Goal: Transaction & Acquisition: Subscribe to service/newsletter

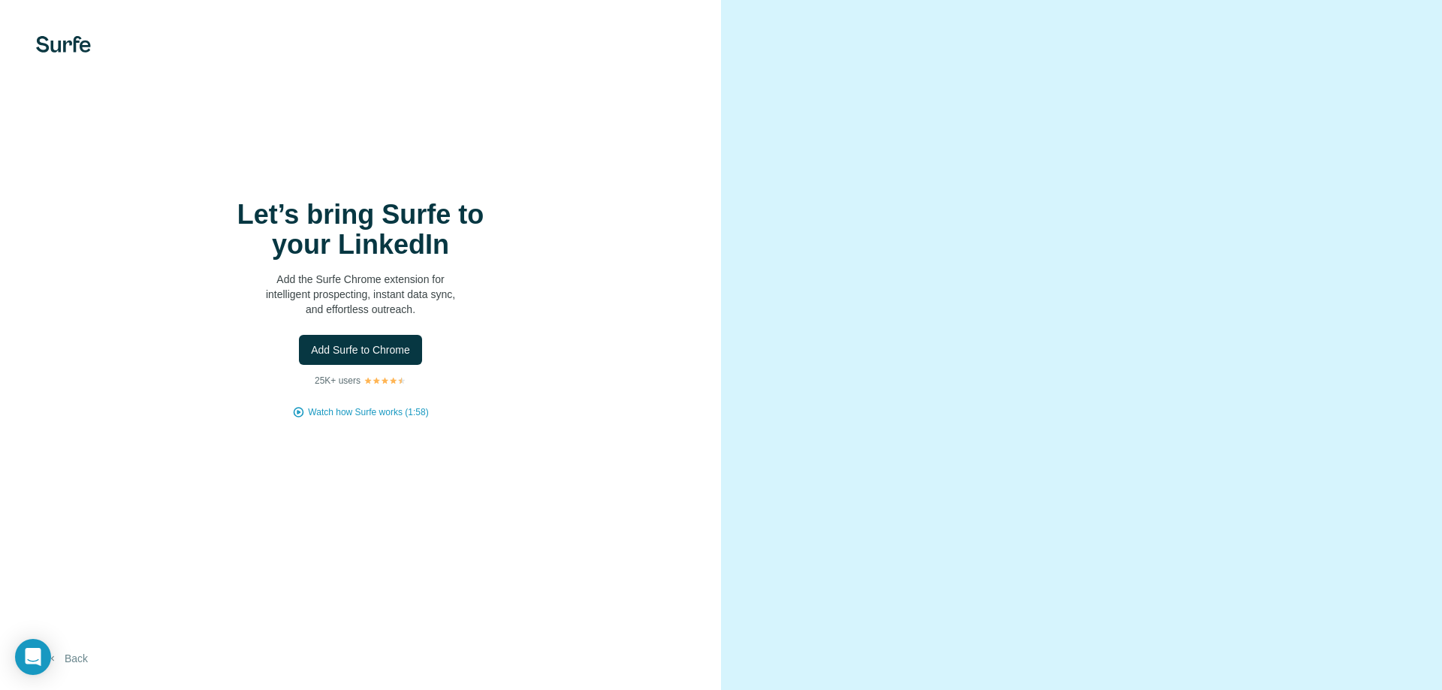
click at [78, 659] on button "Back" at bounding box center [67, 658] width 62 height 27
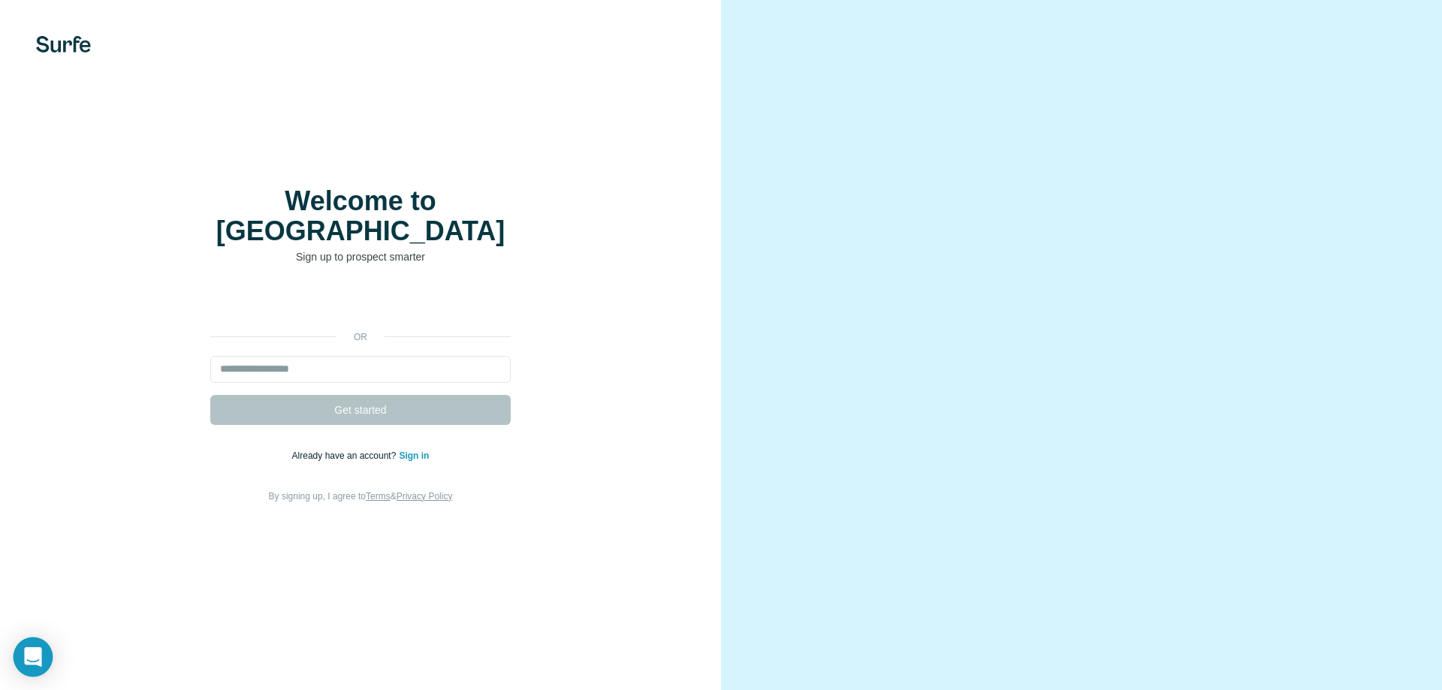
click at [40, 644] on div "Open Intercom Messenger" at bounding box center [34, 657] width 40 height 40
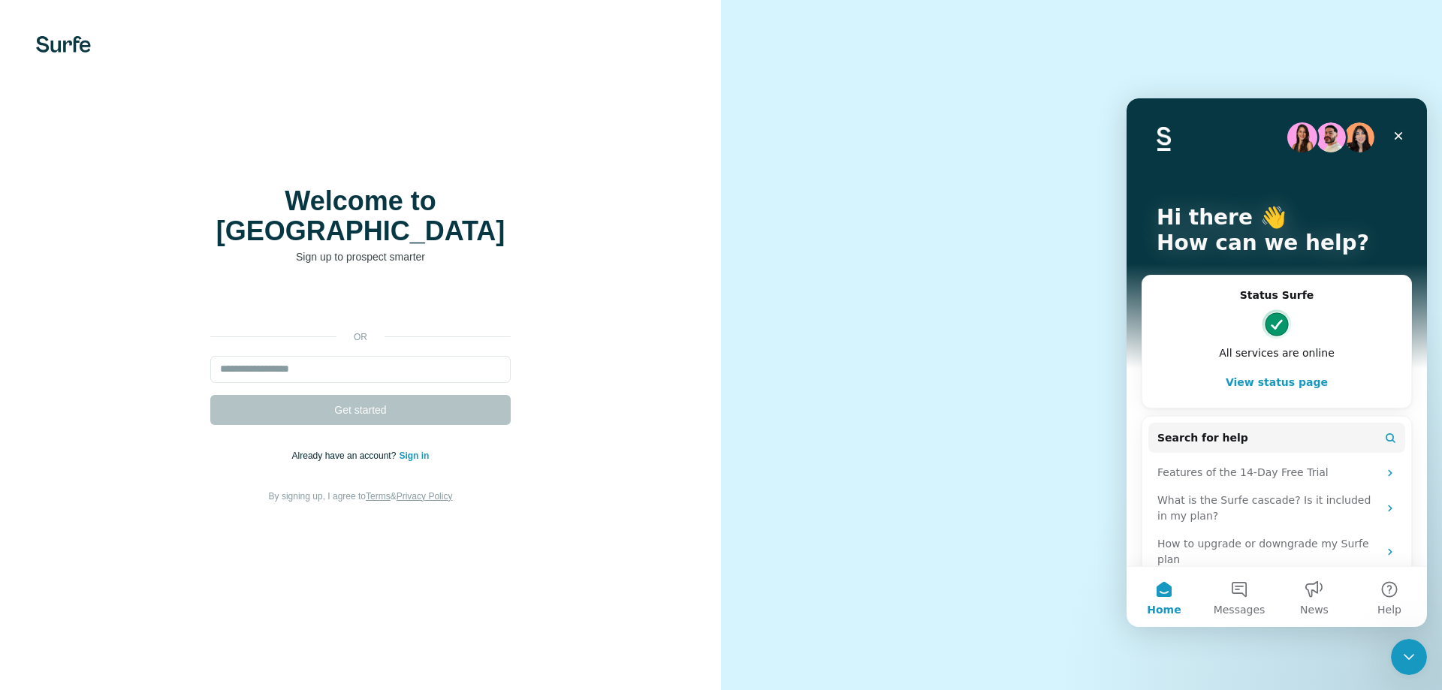
click at [1060, 210] on video at bounding box center [1081, 345] width 541 height 270
click at [1406, 130] on div "Close" at bounding box center [1398, 135] width 27 height 27
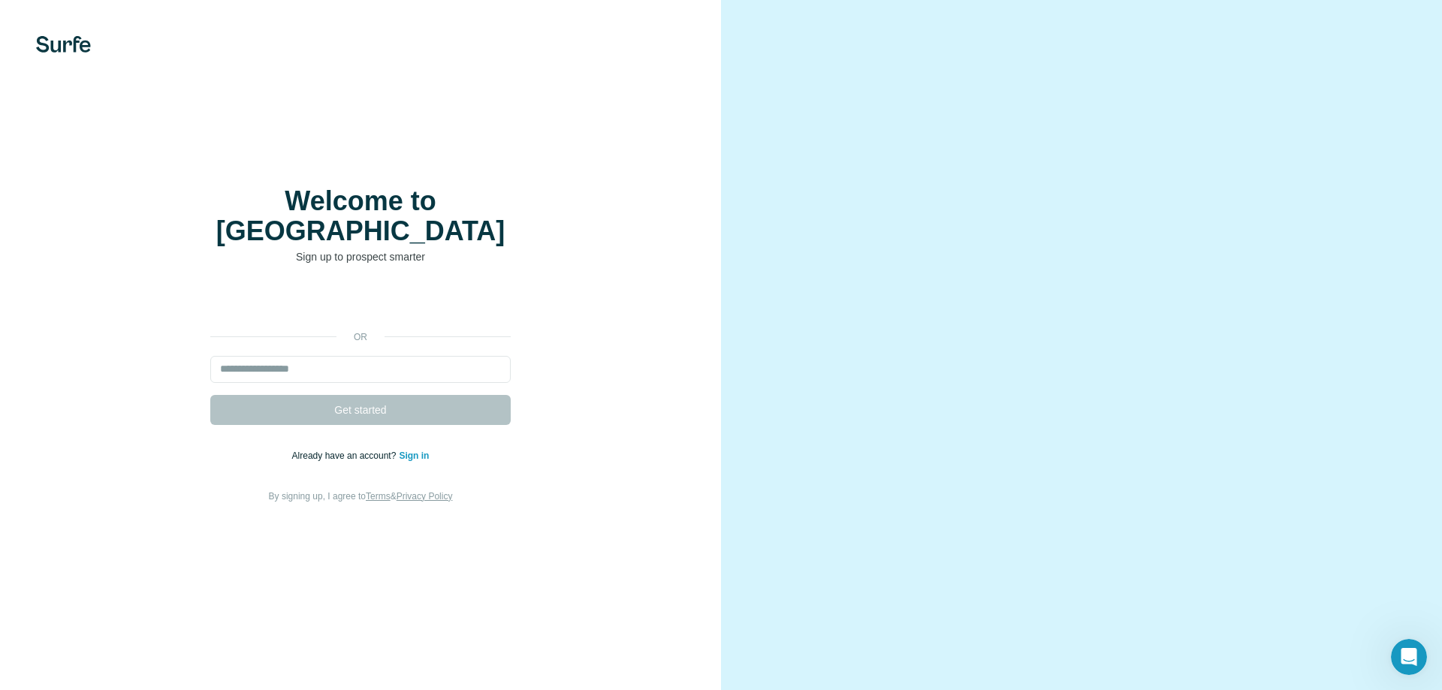
click at [1053, 266] on video at bounding box center [1081, 345] width 541 height 270
click at [336, 399] on form "Get started" at bounding box center [360, 390] width 300 height 69
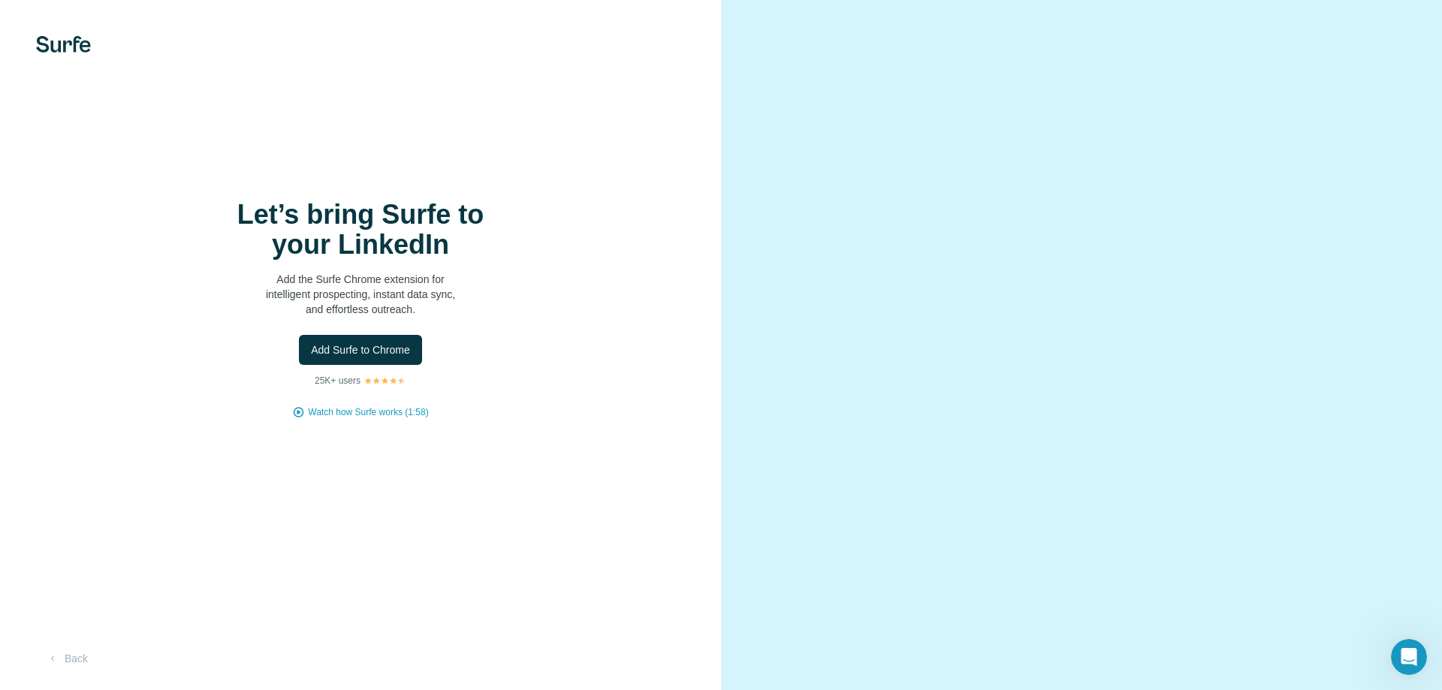
click at [1222, 353] on video at bounding box center [1081, 345] width 541 height 270
click at [1163, 307] on video at bounding box center [1081, 345] width 541 height 270
click at [1199, 210] on video at bounding box center [1081, 345] width 541 height 270
drag, startPoint x: 1234, startPoint y: 176, endPoint x: 1213, endPoint y: 183, distance: 21.4
click at [1234, 210] on video at bounding box center [1081, 345] width 541 height 270
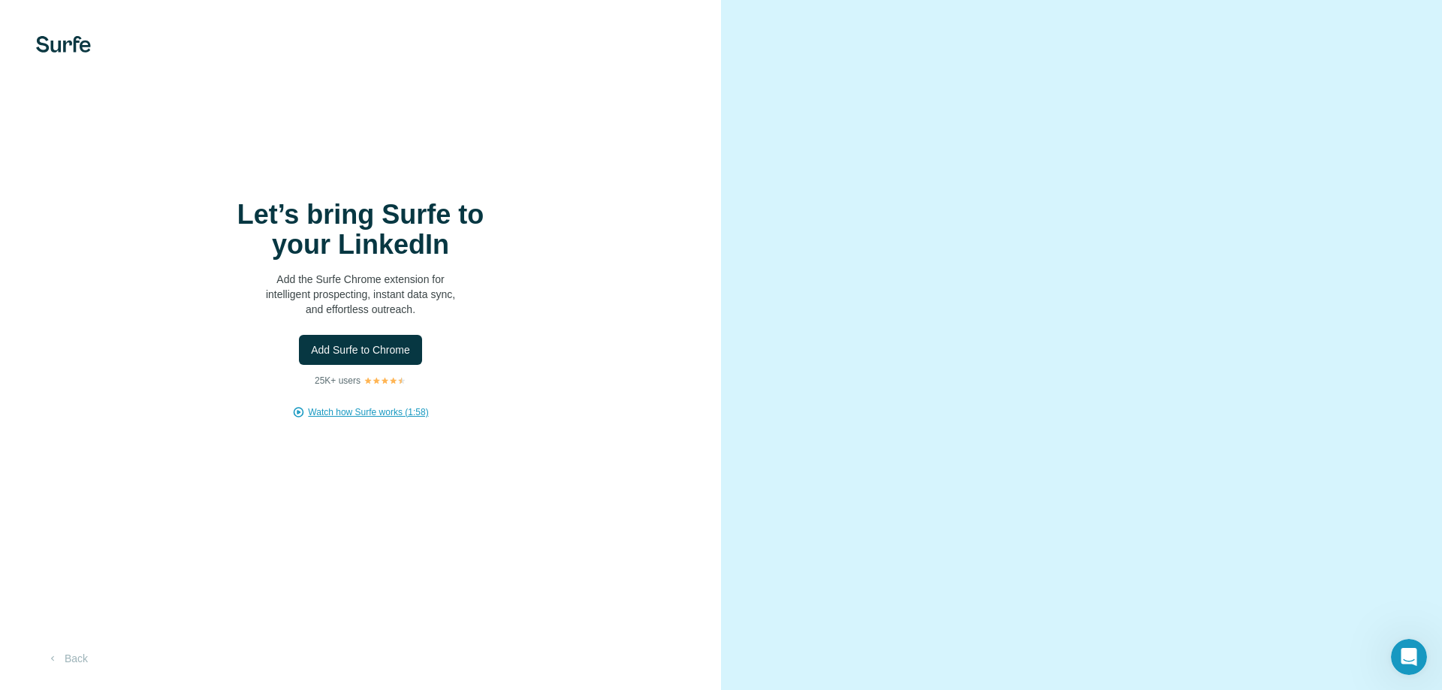
click at [333, 411] on span "Watch how Surfe works (1:58)" at bounding box center [368, 412] width 120 height 14
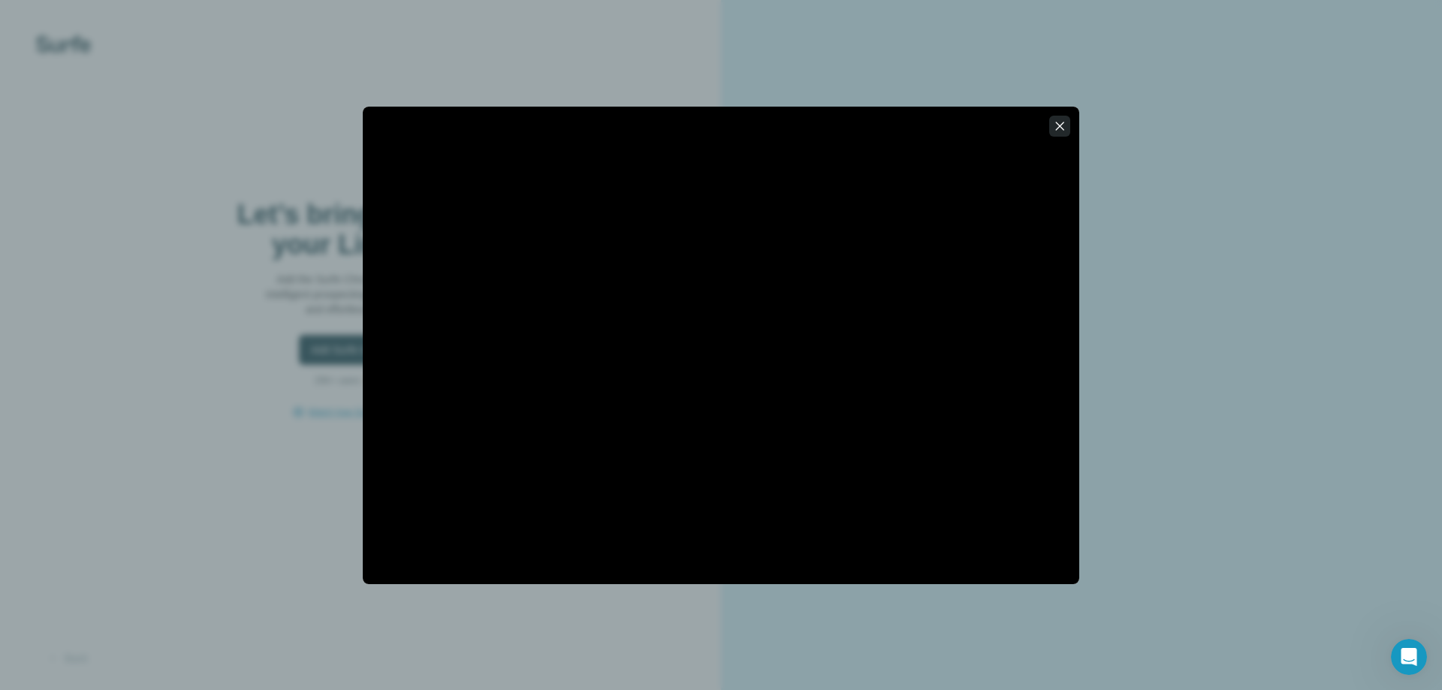
click at [1067, 119] on button "button" at bounding box center [1059, 126] width 21 height 21
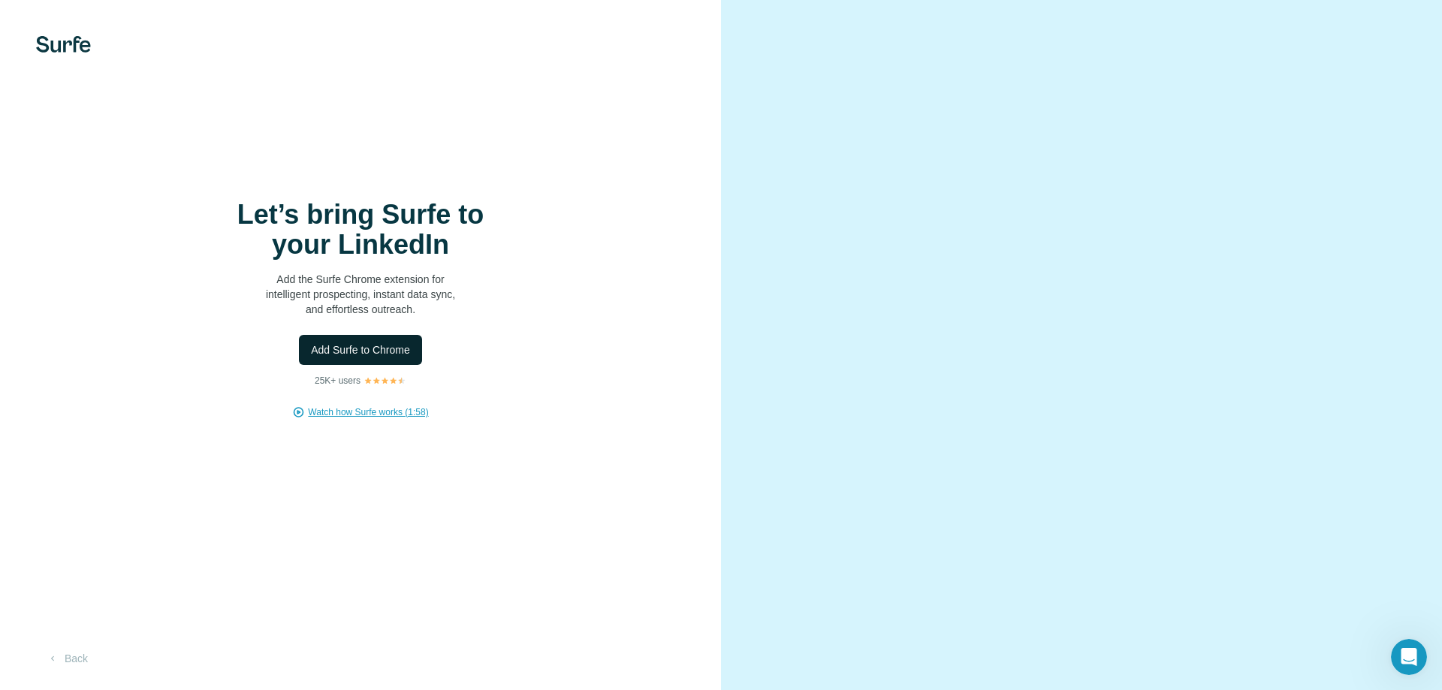
click at [382, 348] on span "Add Surfe to Chrome" at bounding box center [360, 349] width 99 height 15
